Goal: Information Seeking & Learning: Learn about a topic

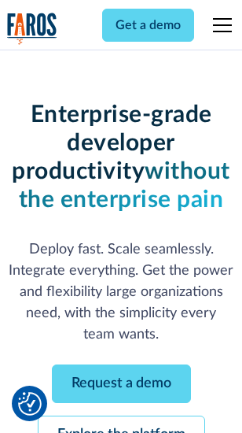
scroll to position [167, 0]
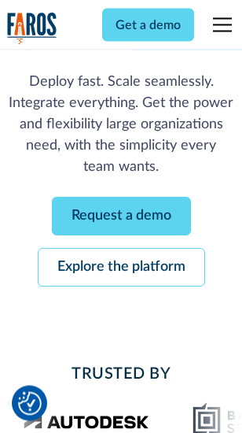
click at [121, 217] on link "Request a demo" at bounding box center [121, 216] width 139 height 39
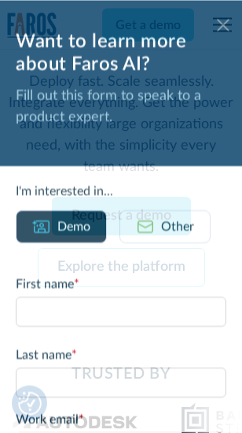
scroll to position [0, 0]
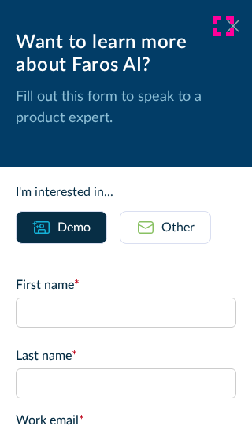
click at [226, 26] on icon at bounding box center [232, 26] width 13 height 12
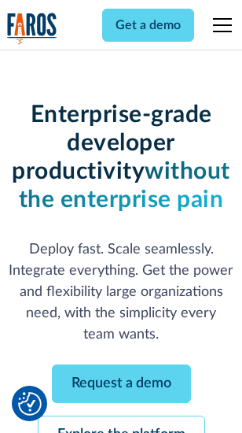
scroll to position [218, 0]
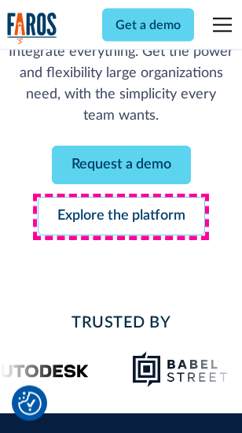
click at [121, 217] on link "Explore the platform" at bounding box center [122, 216] width 168 height 39
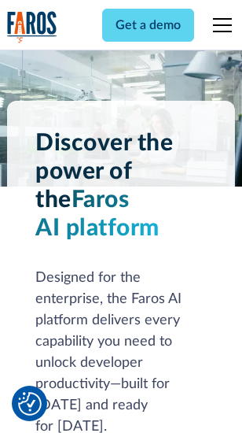
scroll to position [11980, 0]
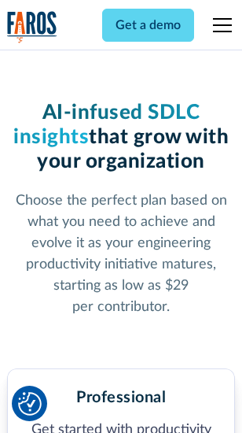
scroll to position [2493, 0]
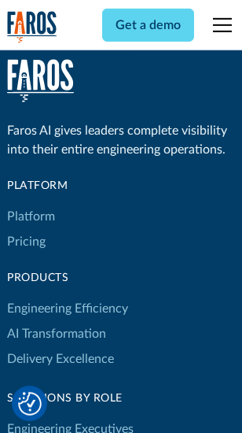
click at [31, 216] on link "Platform" at bounding box center [31, 216] width 48 height 25
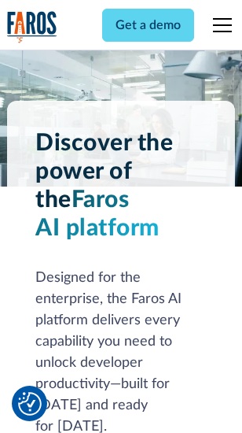
scroll to position [12485, 0]
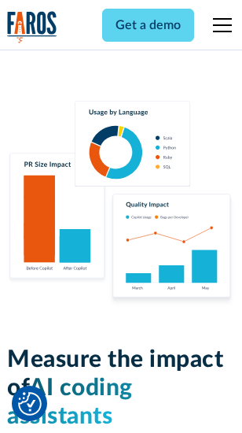
scroll to position [9818, 0]
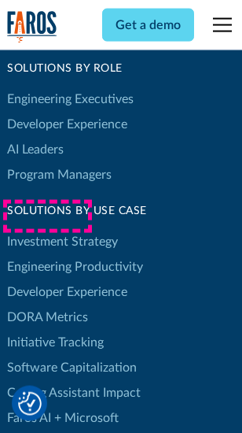
click at [47, 304] on link "DORA Metrics" at bounding box center [47, 316] width 81 height 25
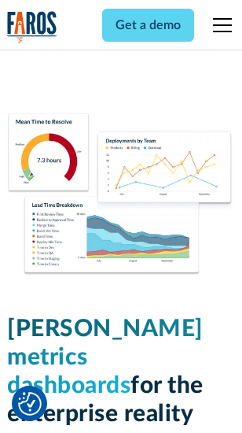
scroll to position [6963, 0]
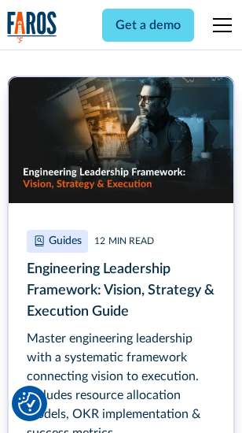
scroll to position [7201, 0]
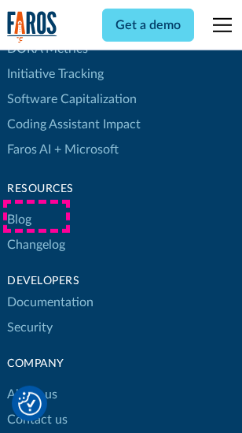
click at [36, 232] on link "Changelog" at bounding box center [36, 244] width 58 height 25
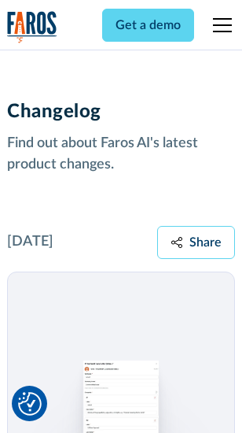
scroll to position [19285, 0]
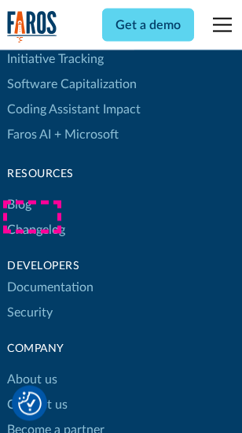
click at [31, 367] on link "About us" at bounding box center [32, 379] width 50 height 25
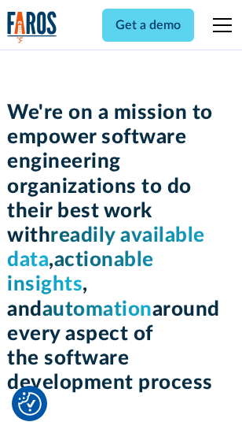
scroll to position [5439, 0]
